Goal: Transaction & Acquisition: Book appointment/travel/reservation

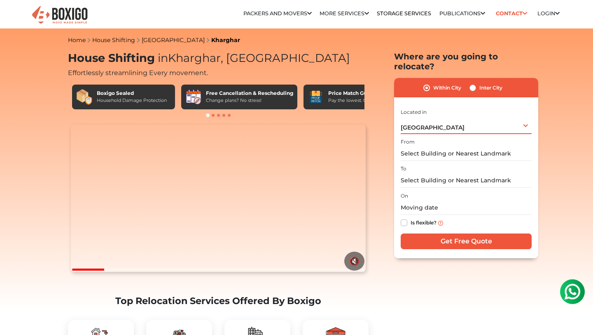
click at [430, 119] on div "Mumbai Select City Bangalore Bengaluru Bhopal Bhubaneswar Chennai Coimbatore Cu…" at bounding box center [466, 125] width 131 height 17
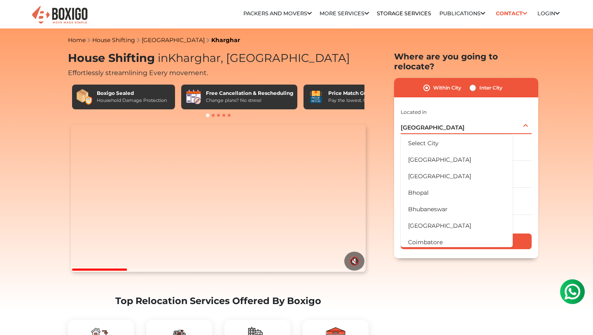
click at [469, 117] on div "Mumbai Select City Bangalore Bengaluru Bhopal Bhubaneswar Chennai Coimbatore Cu…" at bounding box center [466, 125] width 131 height 17
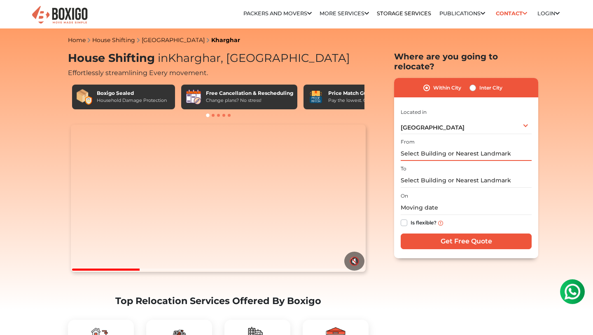
click at [455, 146] on input "text" at bounding box center [466, 153] width 131 height 14
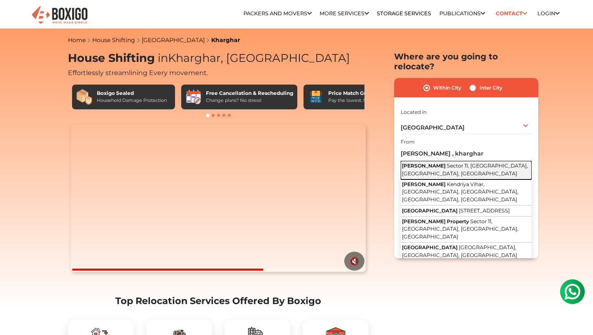
click at [450, 162] on span "Sector 11, Kharghar, Navi Mumbai, Maharashtra" at bounding box center [465, 169] width 126 height 14
type input "Kendriya Vihar, Sector 11, Kharghar, Navi Mumbai, Maharashtra"
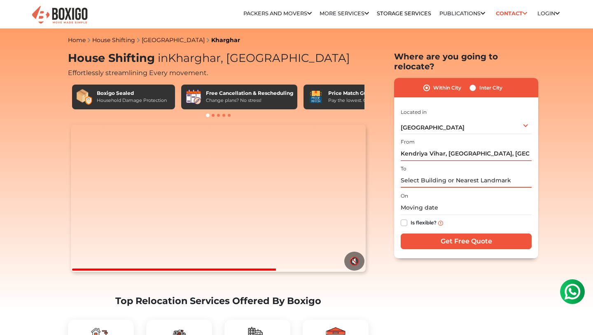
click at [443, 173] on input "text" at bounding box center [466, 180] width 131 height 14
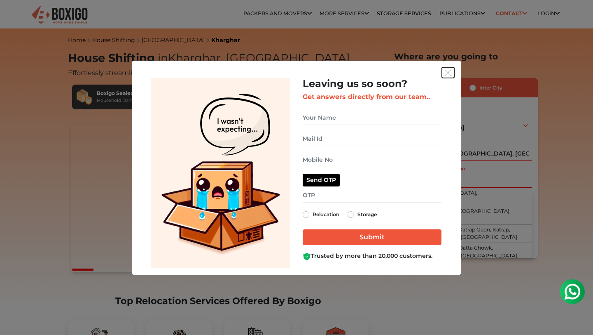
click at [446, 71] on img "get free quote dialog" at bounding box center [448, 72] width 7 height 7
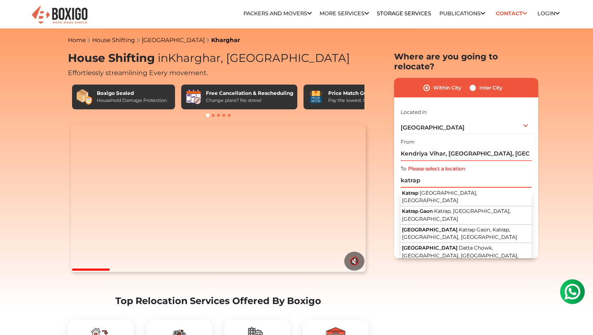
click at [438, 173] on input "katrap" at bounding box center [466, 180] width 131 height 14
paste input "Godrej Vihaa, Sape, Badlapur East, Badlapur"
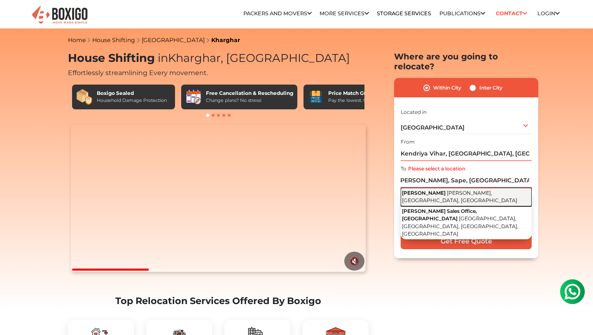
click at [440, 190] on span "Joveli Gaon, Badlapur, Maharashtra" at bounding box center [459, 197] width 115 height 14
type input "Godrej Vihaa, Joveli Gaon, Badlapur, Maharashtra"
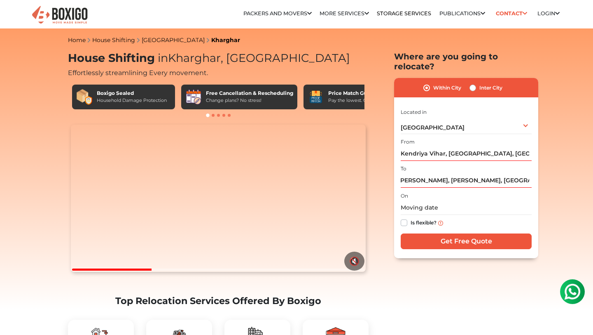
scroll to position [0, 0]
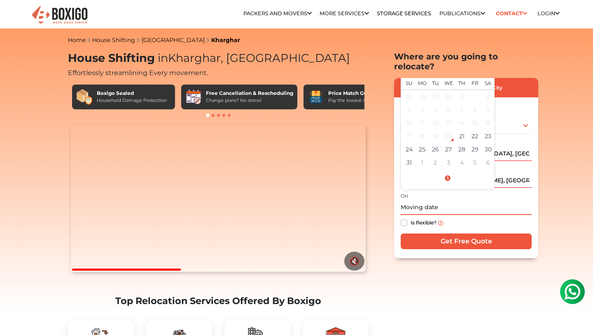
click at [458, 200] on input "text" at bounding box center [466, 207] width 131 height 14
click at [490, 143] on td "30" at bounding box center [488, 149] width 13 height 13
type input "08/30/2025 12:00 AM"
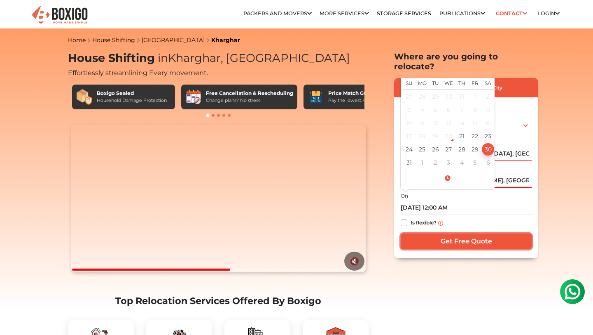
click at [446, 233] on input "Get Free Quote" at bounding box center [466, 241] width 131 height 16
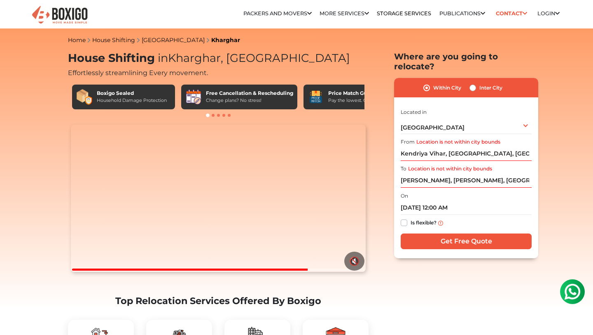
click at [480, 83] on label "Inter City" at bounding box center [491, 88] width 23 height 10
click at [474, 83] on input "Inter City" at bounding box center [473, 87] width 7 height 8
radio input "true"
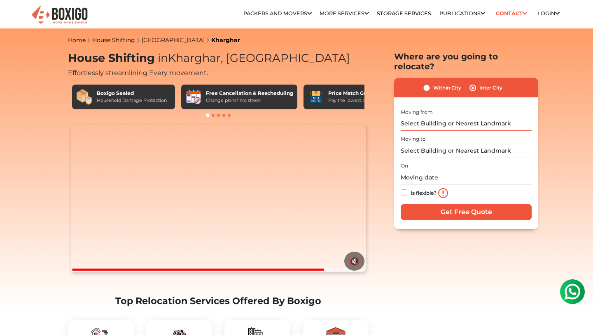
click at [482, 117] on input "text" at bounding box center [466, 124] width 131 height 14
type input "k"
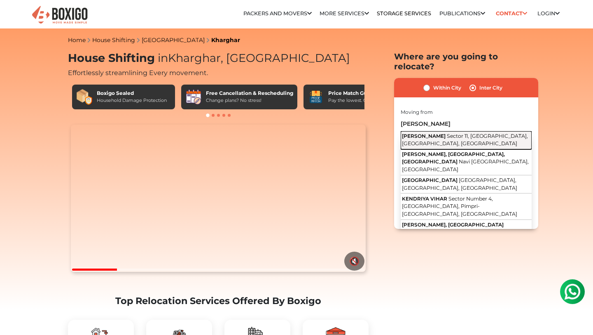
click at [472, 133] on span "Sector 11, Kharghar, Navi Mumbai, Maharashtra" at bounding box center [465, 140] width 126 height 14
type input "Kendriya Vihar, Sector 11, Kharghar, Navi Mumbai, Maharashtra"
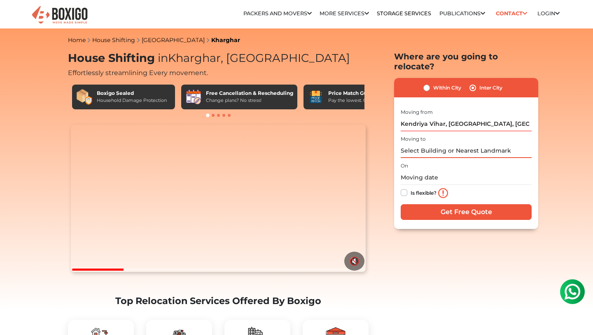
click at [466, 143] on input "text" at bounding box center [466, 150] width 131 height 14
paste input "Godrej Vihaa, Sape, Badlapur East, Badlapur"
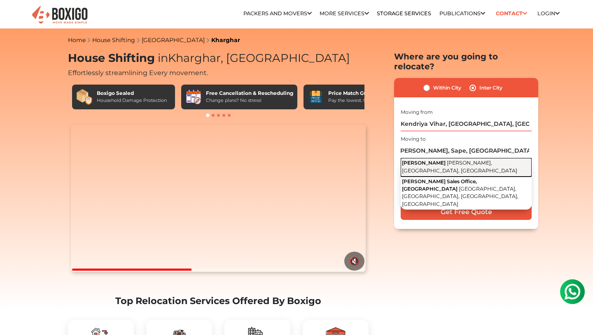
click at [466, 159] on span "Joveli Gaon, Badlapur, Maharashtra" at bounding box center [459, 166] width 115 height 14
type input "Godrej Vihaa, Joveli Gaon, Badlapur, Maharashtra"
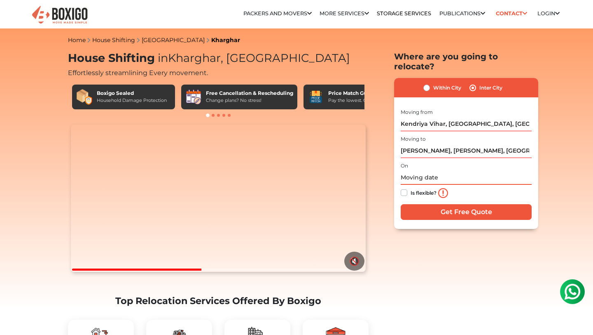
click at [461, 170] on input "text" at bounding box center [466, 177] width 131 height 14
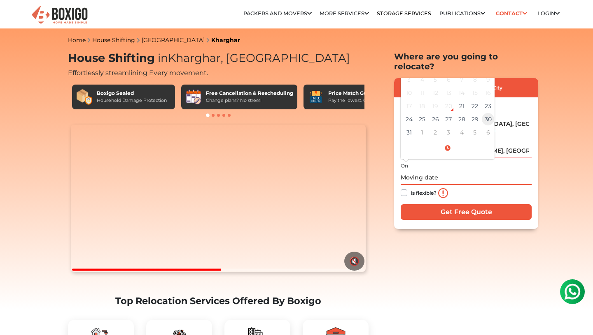
click at [488, 113] on td "30" at bounding box center [488, 119] width 13 height 13
type input "08/30/2025 12:00 AM"
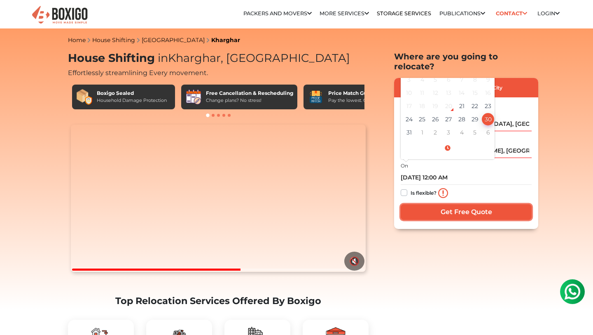
click at [453, 204] on input "Get Free Quote" at bounding box center [466, 212] width 131 height 16
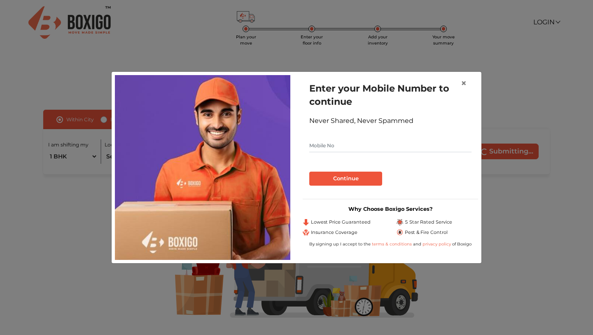
click at [445, 147] on input "text" at bounding box center [391, 145] width 162 height 13
type input "8879523554"
click at [360, 176] on button "Continue" at bounding box center [346, 178] width 73 height 14
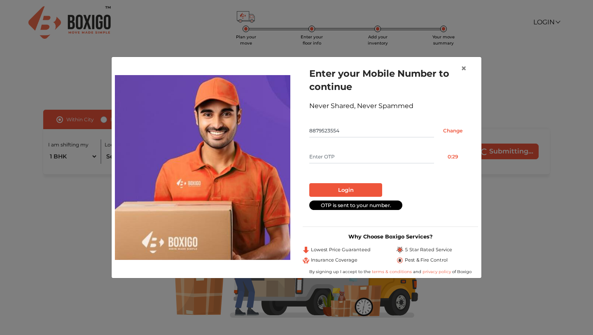
click at [405, 159] on input "text" at bounding box center [372, 156] width 125 height 13
type input "4"
type input "3645"
click at [381, 185] on button "Login" at bounding box center [346, 190] width 73 height 14
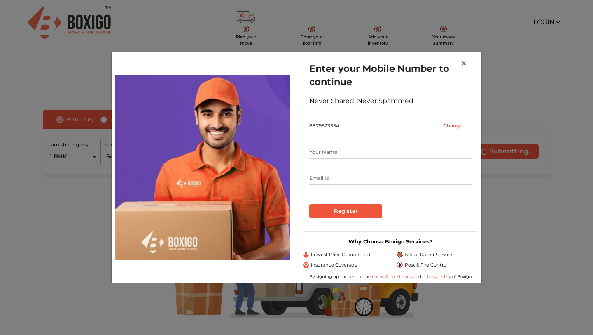
click at [382, 157] on input "text" at bounding box center [391, 151] width 162 height 13
type input "Akshay"
click at [367, 206] on input "Register" at bounding box center [346, 211] width 73 height 14
type input "[EMAIL_ADDRESS][PERSON_NAME][DOMAIN_NAME]"
click at [310, 204] on input "Register" at bounding box center [346, 211] width 73 height 14
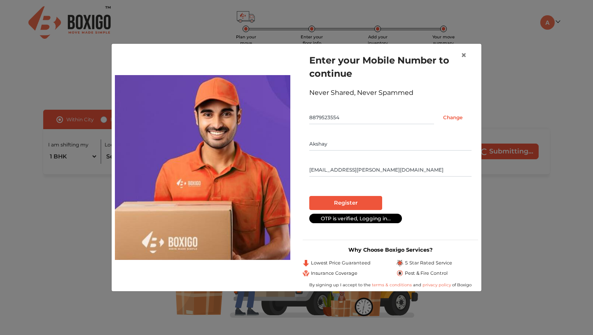
radio input "false"
radio input "true"
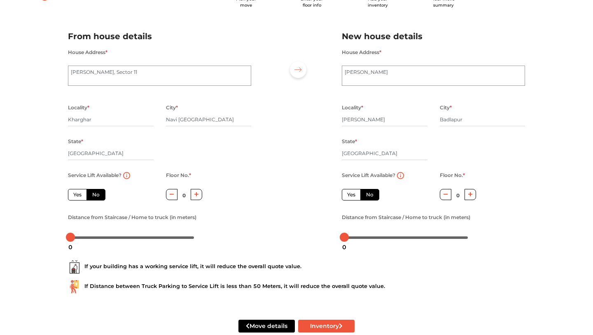
scroll to position [47, 0]
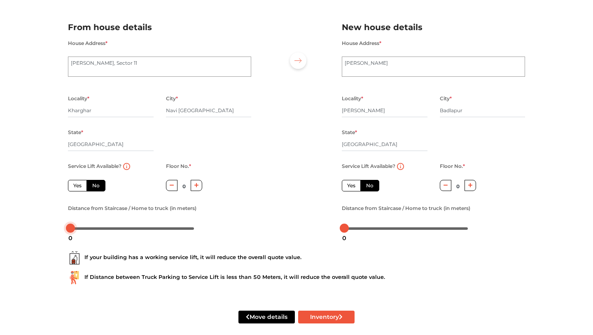
drag, startPoint x: 72, startPoint y: 230, endPoint x: 64, endPoint y: 229, distance: 7.5
click at [64, 229] on div "Distance from Staircase / Home to truck (in meters)" at bounding box center [160, 219] width 196 height 32
click at [310, 313] on button "Inventory" at bounding box center [326, 316] width 56 height 13
radio input "true"
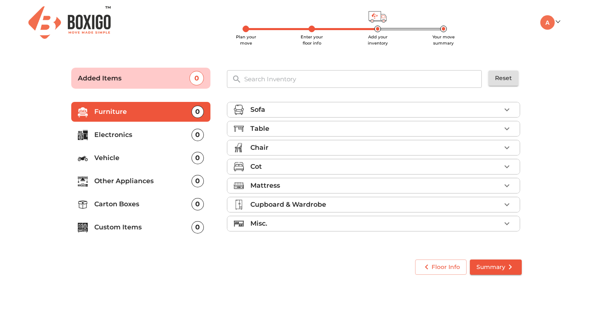
click at [326, 111] on div "Sofa" at bounding box center [376, 110] width 251 height 10
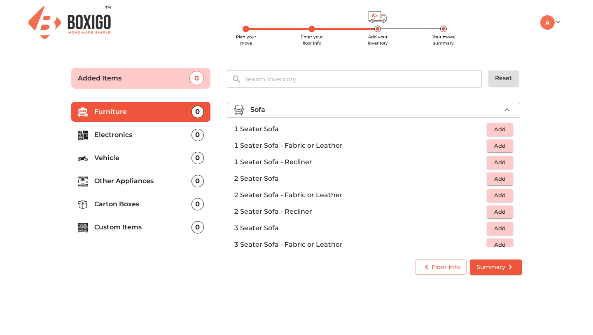
click at [500, 131] on span "Add" at bounding box center [500, 128] width 18 height 9
click at [506, 129] on icon "button" at bounding box center [507, 129] width 6 height 6
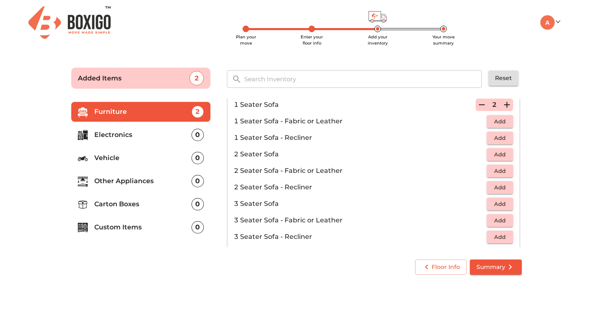
click at [497, 202] on span "Add" at bounding box center [500, 203] width 18 height 9
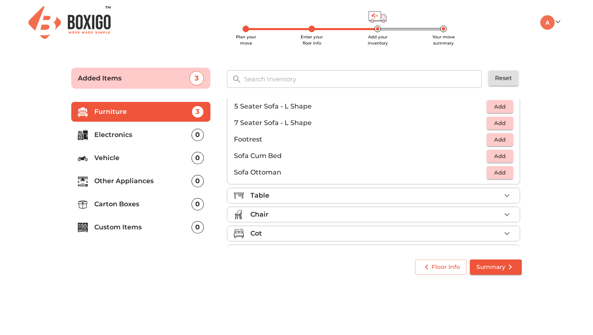
scroll to position [192, 0]
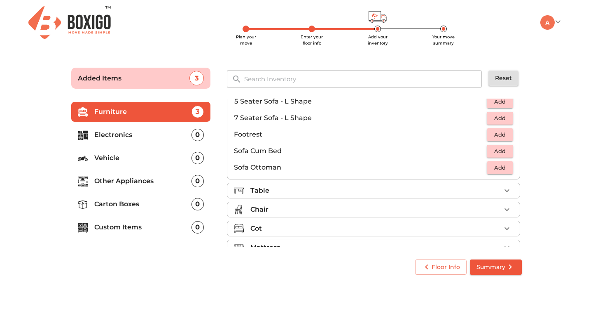
click at [433, 188] on div "Table" at bounding box center [376, 190] width 251 height 10
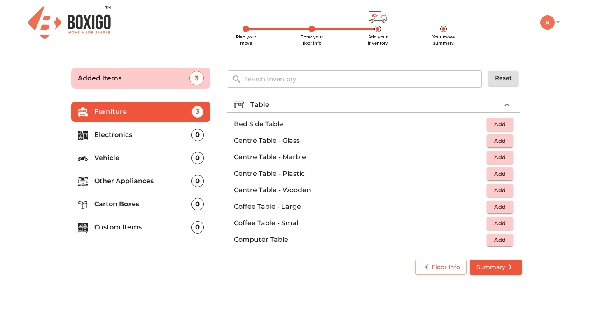
scroll to position [55, 0]
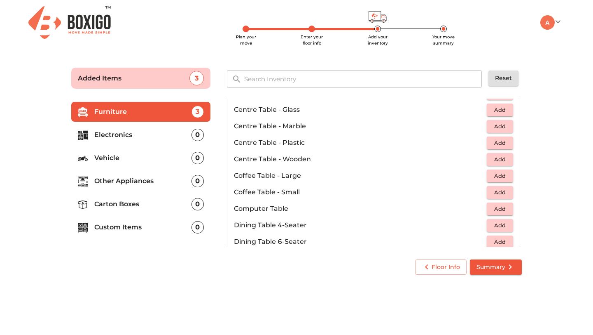
click at [497, 204] on span "Add" at bounding box center [500, 208] width 18 height 9
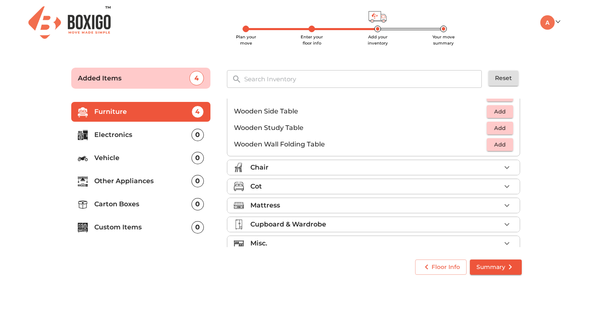
scroll to position [564, 0]
click at [486, 171] on div "Chair" at bounding box center [376, 168] width 251 height 10
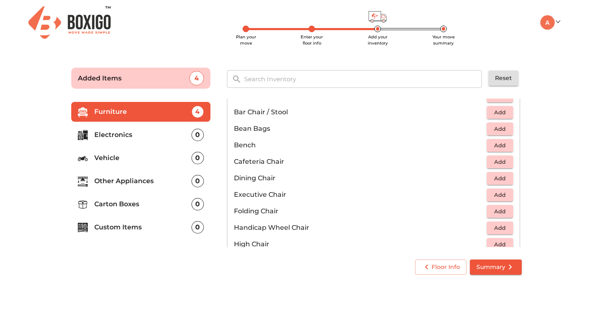
scroll to position [122, 0]
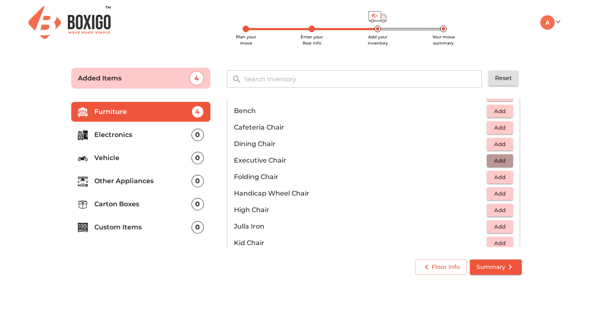
click at [493, 159] on span "Add" at bounding box center [500, 160] width 18 height 9
click at [508, 157] on icon "button" at bounding box center [507, 160] width 10 height 10
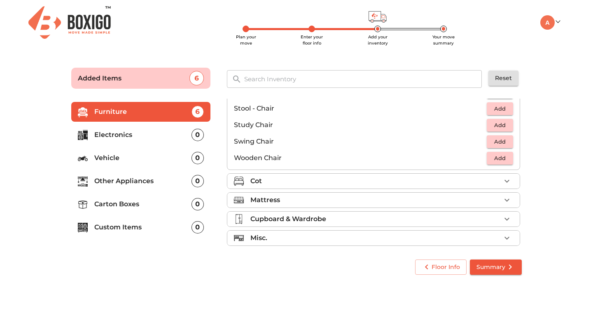
scroll to position [344, 0]
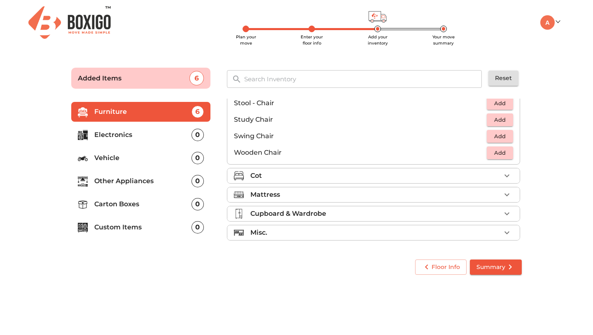
click at [449, 179] on div "Cot" at bounding box center [376, 176] width 251 height 10
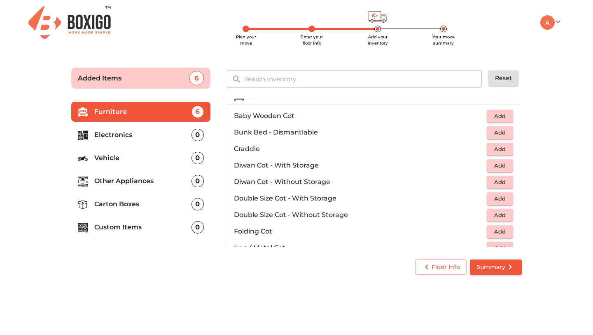
scroll to position [78, 0]
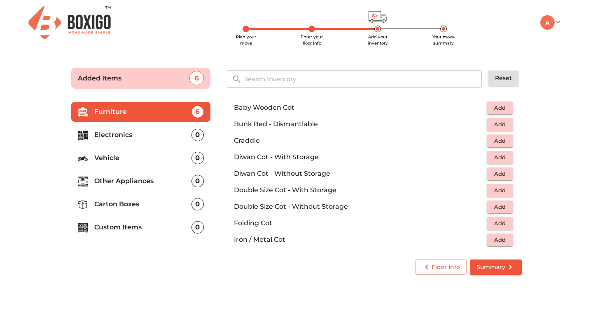
click at [503, 156] on span "Add" at bounding box center [500, 156] width 18 height 9
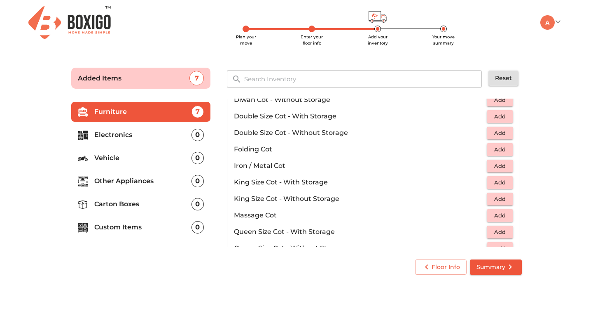
scroll to position [162, 0]
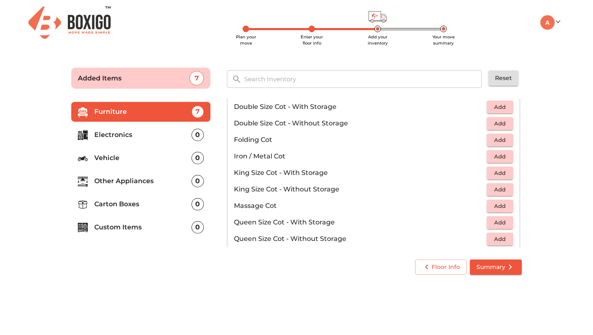
click at [496, 170] on span "Add" at bounding box center [500, 172] width 18 height 9
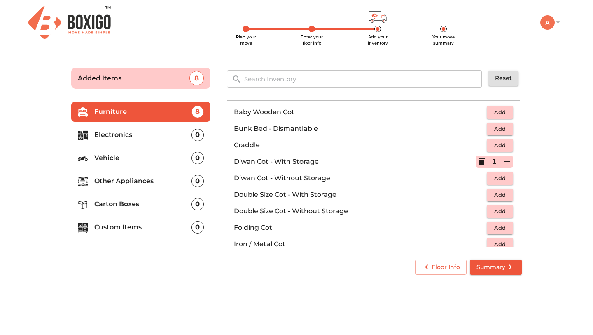
scroll to position [0, 0]
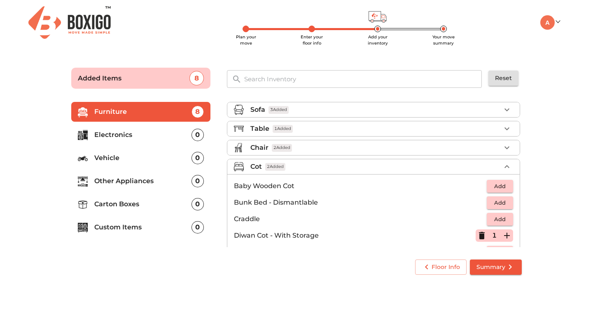
click at [446, 173] on li "Cot 2 Added" at bounding box center [374, 166] width 293 height 15
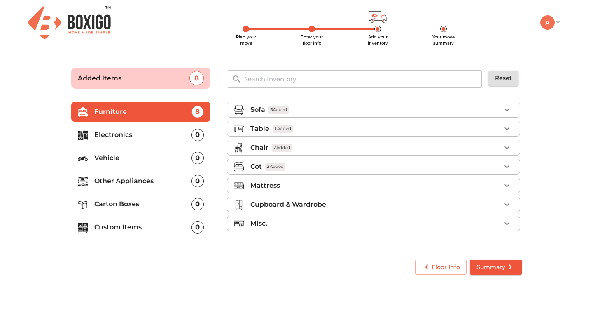
click at [432, 192] on li "Mattress" at bounding box center [374, 185] width 293 height 15
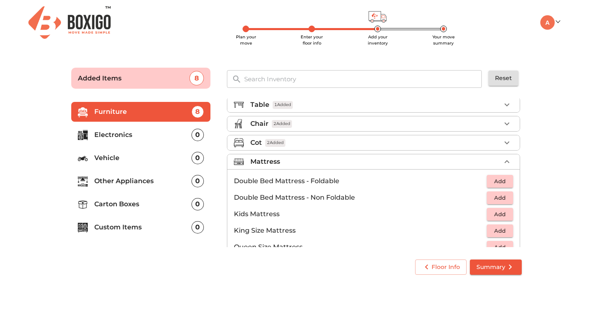
scroll to position [24, 0]
click at [496, 197] on span "Add" at bounding box center [500, 196] width 18 height 9
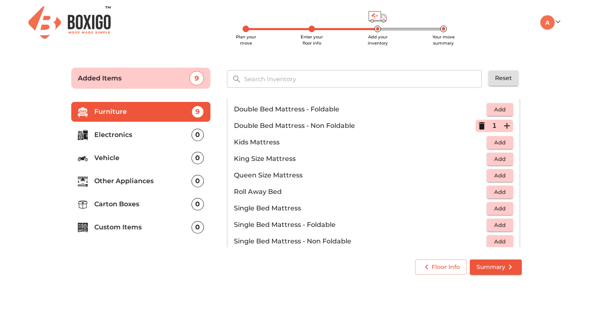
scroll to position [96, 0]
click at [482, 124] on icon "button" at bounding box center [482, 124] width 6 height 7
click at [504, 162] on span "Add" at bounding box center [500, 157] width 18 height 9
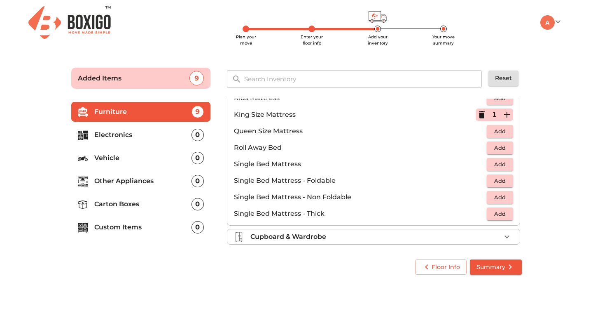
scroll to position [163, 0]
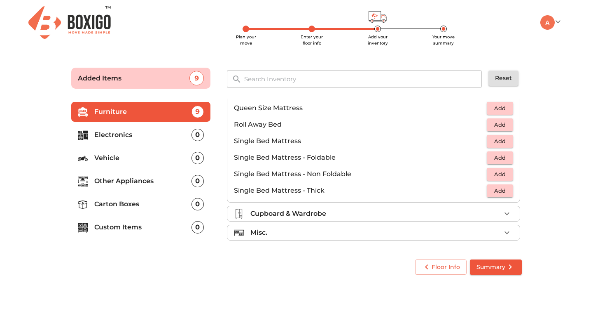
click at [489, 191] on button "Add" at bounding box center [500, 190] width 26 height 13
click at [509, 190] on icon "button" at bounding box center [507, 190] width 10 height 10
click at [487, 193] on icon "button" at bounding box center [482, 190] width 10 height 10
click at [507, 143] on span "Add" at bounding box center [500, 140] width 18 height 9
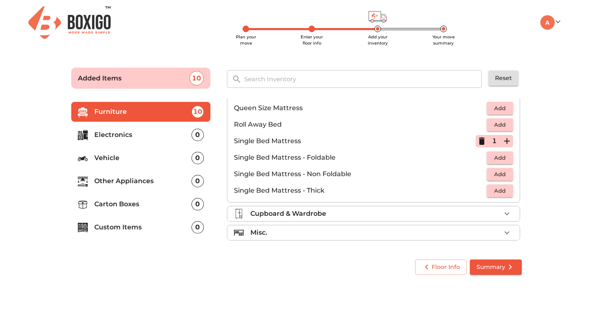
click at [422, 213] on div "Cupboard & Wardrobe" at bounding box center [376, 214] width 251 height 10
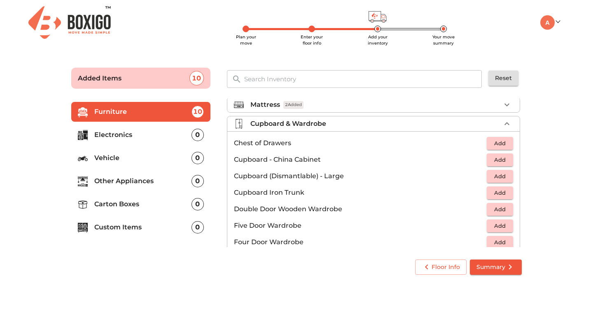
scroll to position [87, 0]
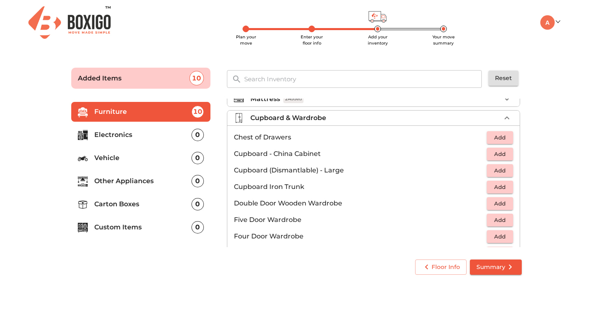
click at [507, 169] on span "Add" at bounding box center [500, 170] width 18 height 9
click at [503, 185] on span "Add" at bounding box center [500, 186] width 18 height 9
click at [503, 185] on icon "button" at bounding box center [507, 187] width 10 height 10
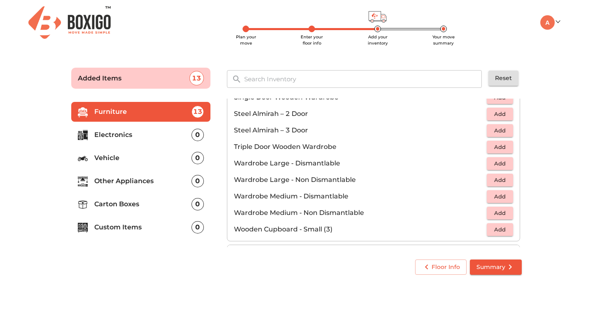
scroll to position [278, 0]
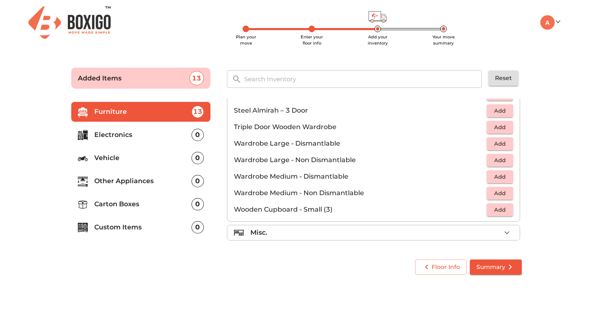
click at [418, 236] on div "Misc." at bounding box center [376, 233] width 251 height 10
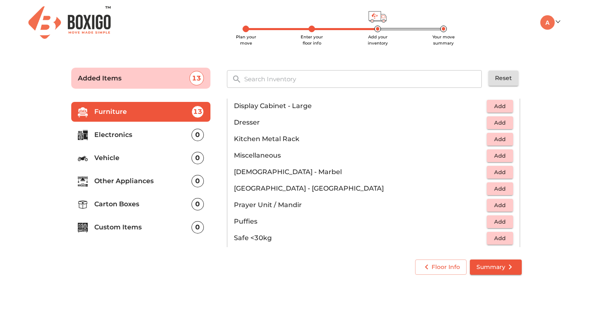
scroll to position [269, 0]
click at [505, 207] on span "Add" at bounding box center [500, 204] width 18 height 9
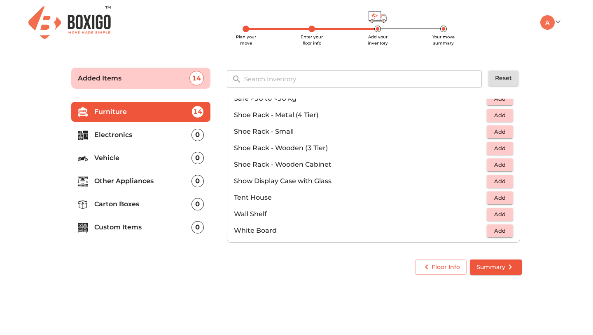
scroll to position [443, 0]
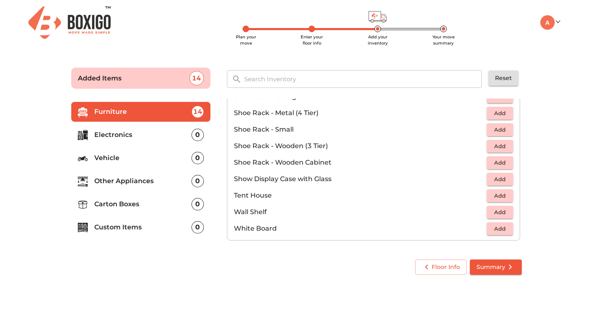
click at [178, 138] on p "Electronics" at bounding box center [142, 135] width 97 height 10
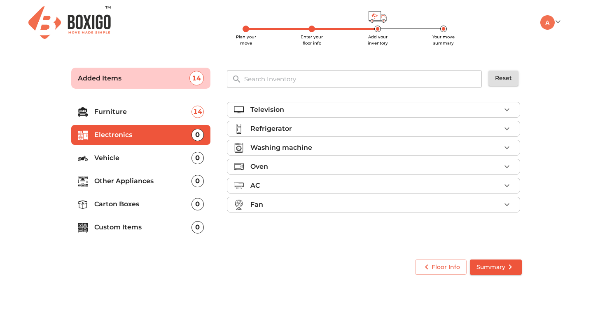
click at [508, 112] on icon "button" at bounding box center [507, 110] width 10 height 10
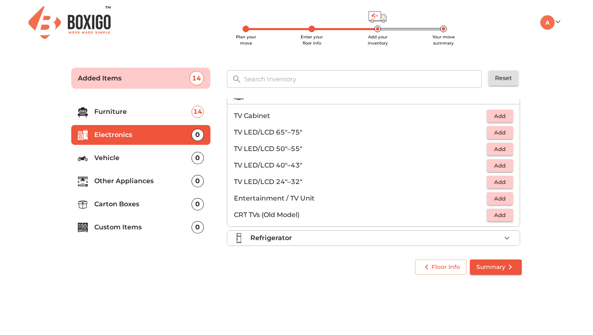
scroll to position [16, 0]
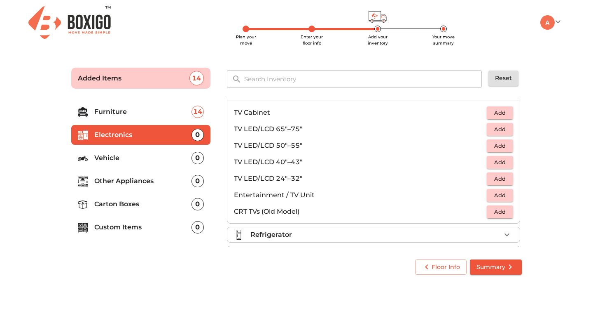
click at [497, 183] on button "Add" at bounding box center [500, 178] width 26 height 13
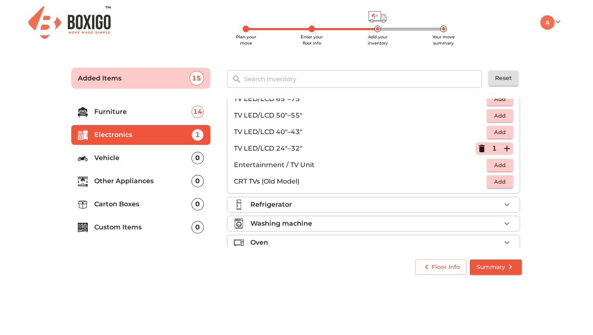
scroll to position [48, 0]
click at [430, 204] on div "Refrigerator" at bounding box center [376, 203] width 251 height 10
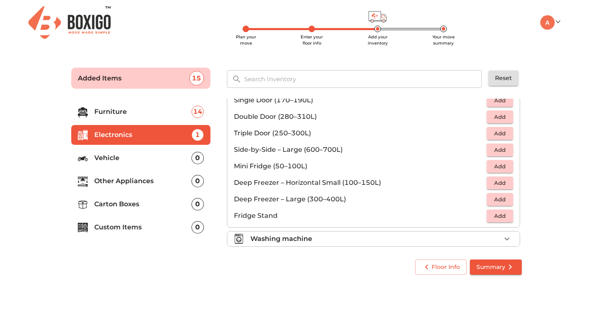
scroll to position [35, 0]
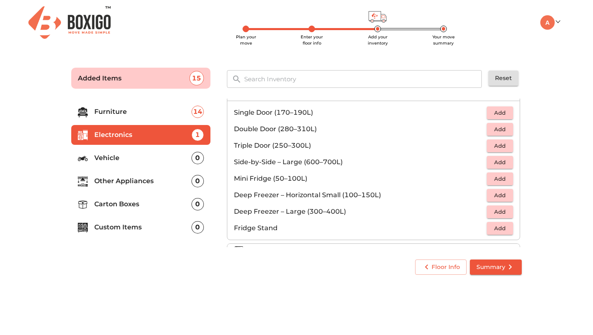
click at [502, 114] on span "Add" at bounding box center [500, 112] width 18 height 9
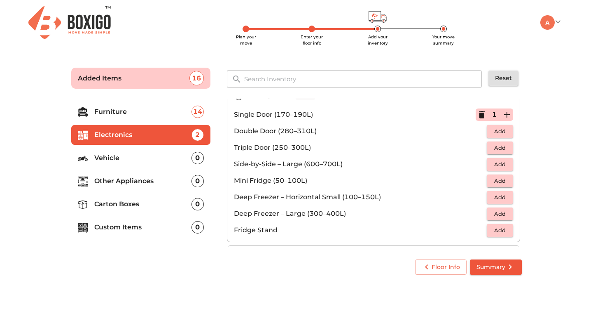
scroll to position [45, 0]
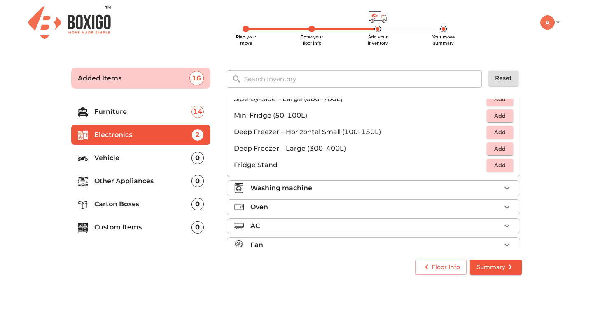
click at [443, 182] on li "Washing machine" at bounding box center [374, 188] width 293 height 15
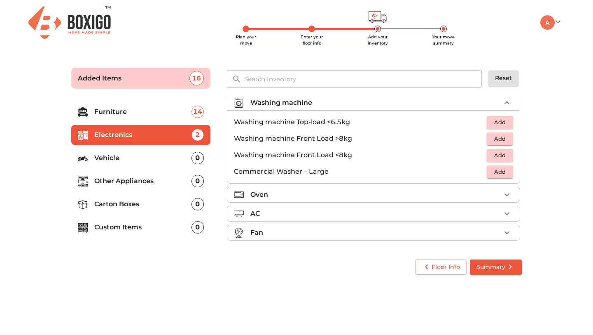
scroll to position [39, 0]
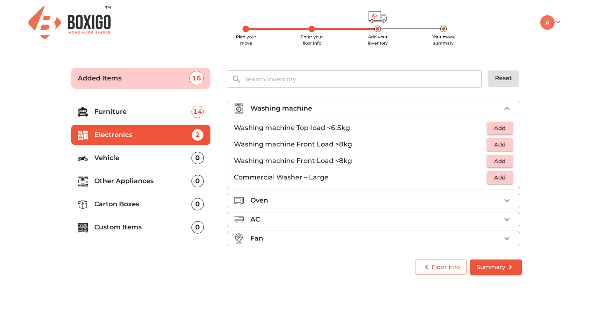
click at [508, 127] on span "Add" at bounding box center [500, 127] width 18 height 9
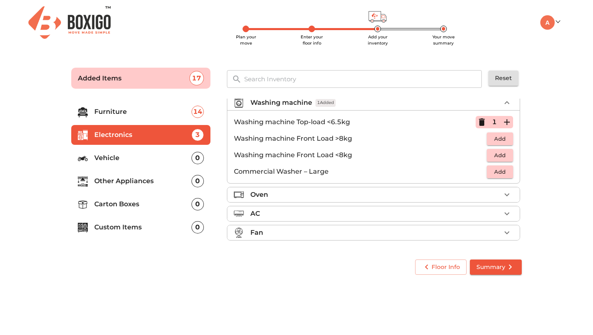
click at [449, 195] on div "Oven" at bounding box center [376, 195] width 251 height 10
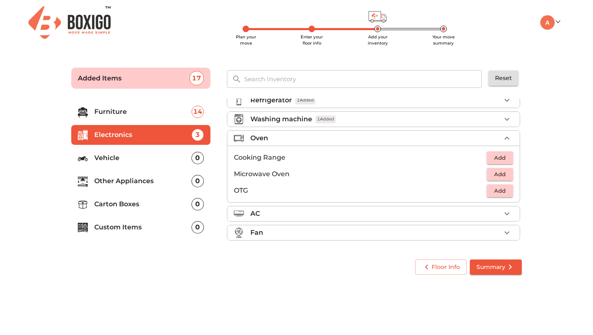
click at [444, 218] on li "AC" at bounding box center [374, 213] width 293 height 15
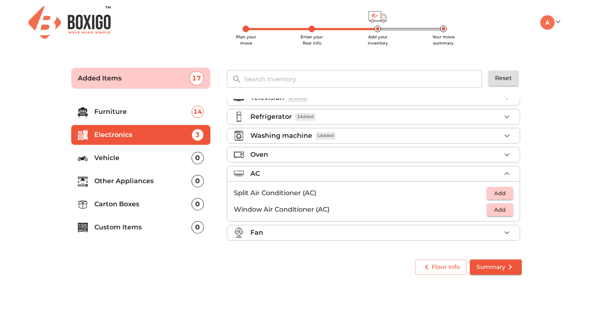
scroll to position [12, 0]
click at [496, 210] on span "Add" at bounding box center [500, 209] width 18 height 9
click at [429, 234] on div "Fan" at bounding box center [376, 233] width 251 height 10
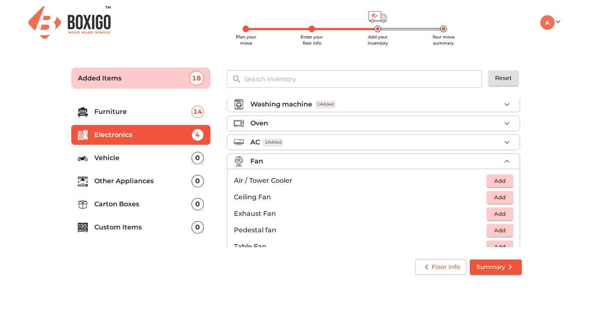
scroll to position [61, 0]
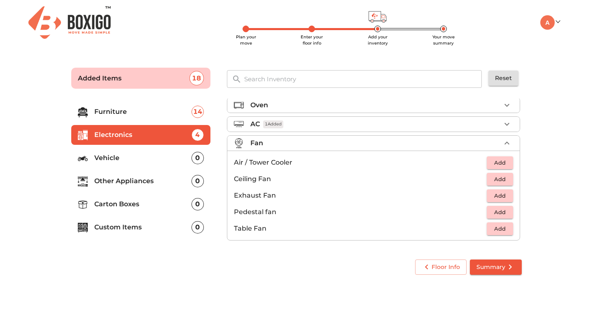
click at [173, 154] on p "Vehicle" at bounding box center [142, 158] width 97 height 10
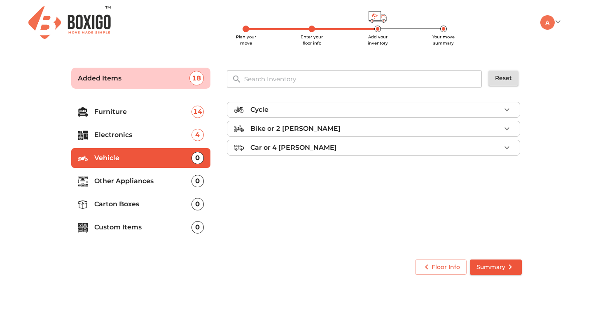
click at [161, 178] on p "Other Appliances" at bounding box center [142, 181] width 97 height 10
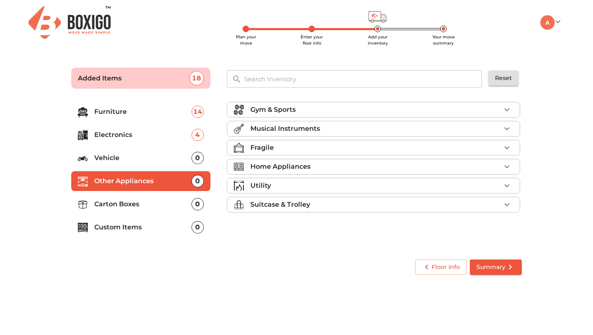
click at [154, 197] on li "Carton Boxes 0" at bounding box center [140, 204] width 139 height 20
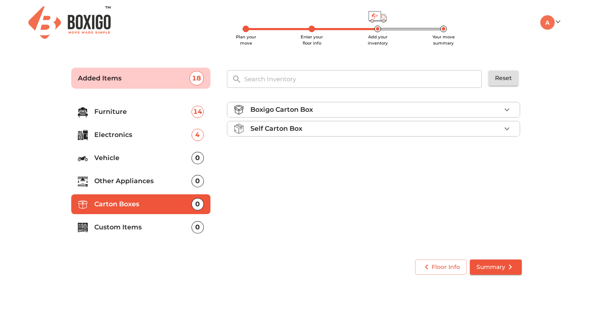
click at [145, 234] on li "Custom Items 0" at bounding box center [140, 227] width 139 height 20
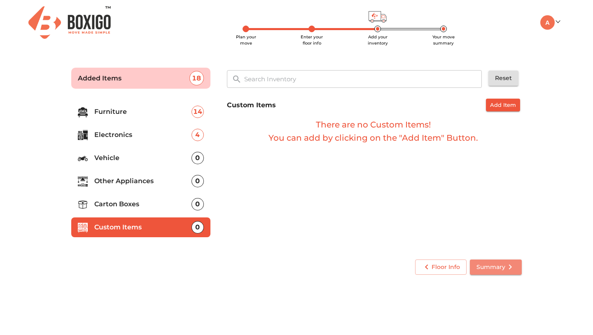
click at [476, 265] on button "Summary" at bounding box center [496, 266] width 52 height 15
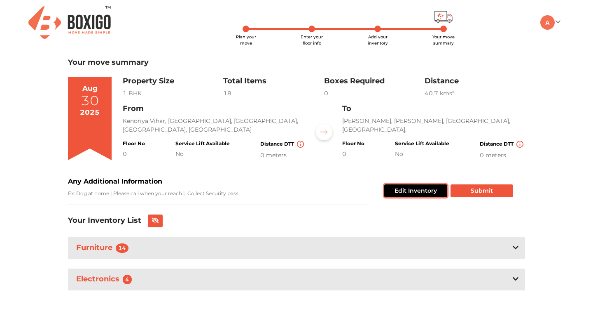
click at [414, 186] on button "Edit Inventory" at bounding box center [416, 190] width 63 height 13
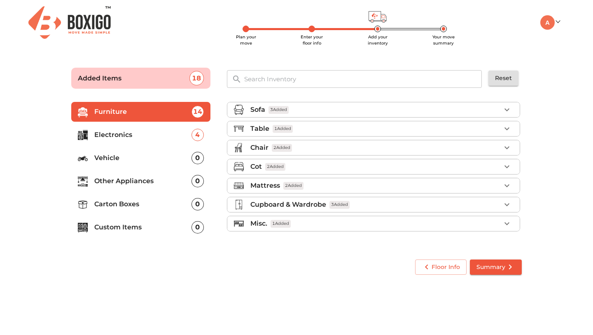
click at [480, 270] on span "Summary" at bounding box center [496, 267] width 39 height 10
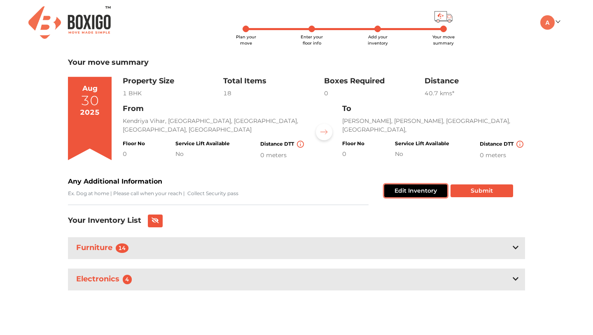
click at [439, 192] on button "Edit Inventory" at bounding box center [416, 190] width 63 height 13
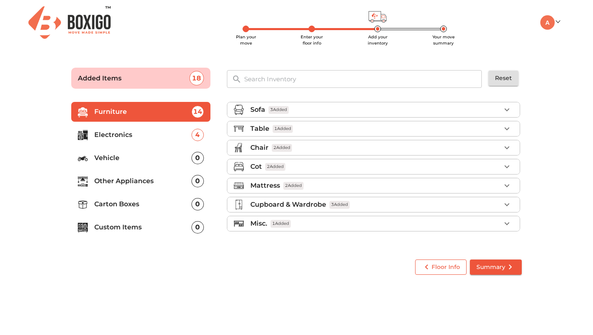
click at [432, 263] on icon "button" at bounding box center [427, 267] width 10 height 10
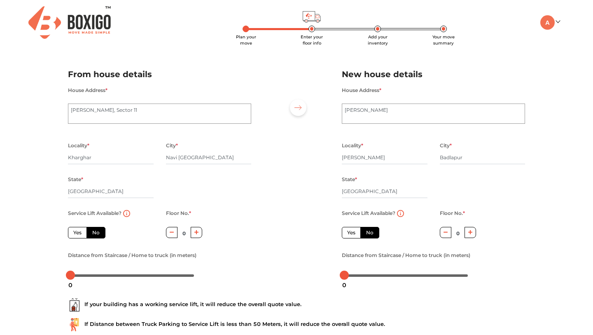
scroll to position [56, 0]
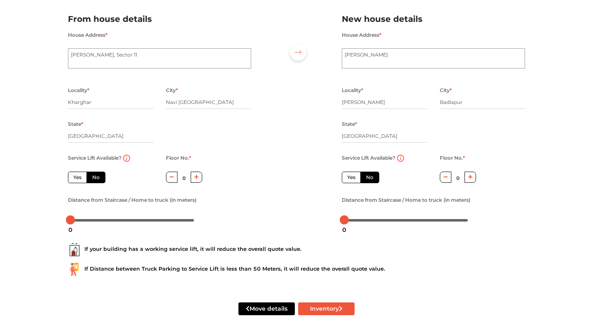
click at [315, 315] on div "Move details Inventory" at bounding box center [297, 308] width 470 height 52
click at [318, 309] on button "Inventory" at bounding box center [326, 308] width 56 height 13
radio input "true"
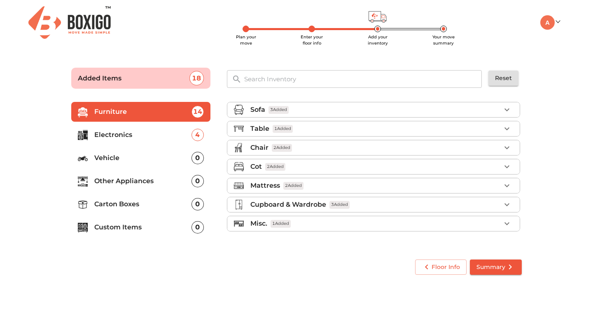
click at [488, 260] on button "Summary" at bounding box center [496, 266] width 52 height 15
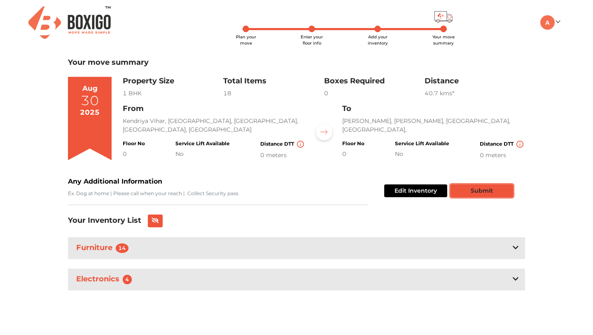
click at [488, 189] on button "Submit" at bounding box center [482, 190] width 63 height 13
